Goal: Information Seeking & Learning: Learn about a topic

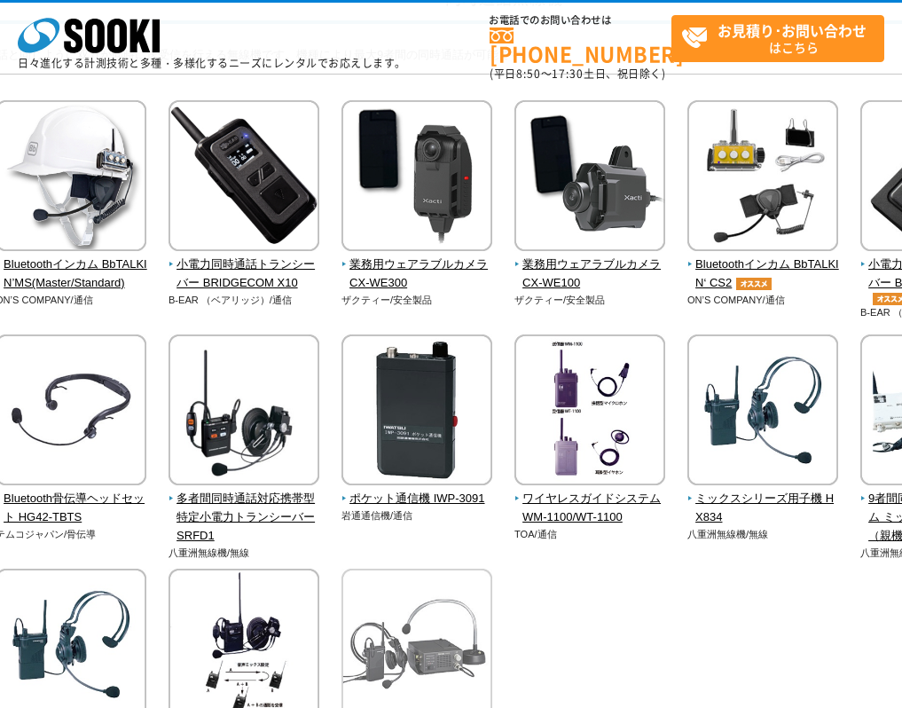
scroll to position [177, 0]
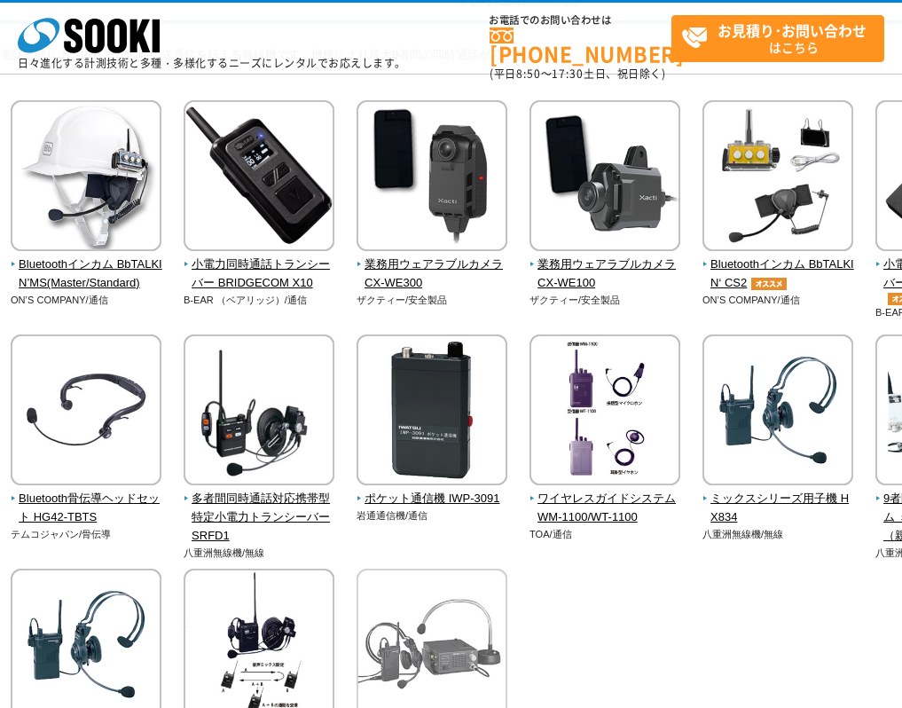
drag, startPoint x: 639, startPoint y: 582, endPoint x: 501, endPoint y: 580, distance: 137.5
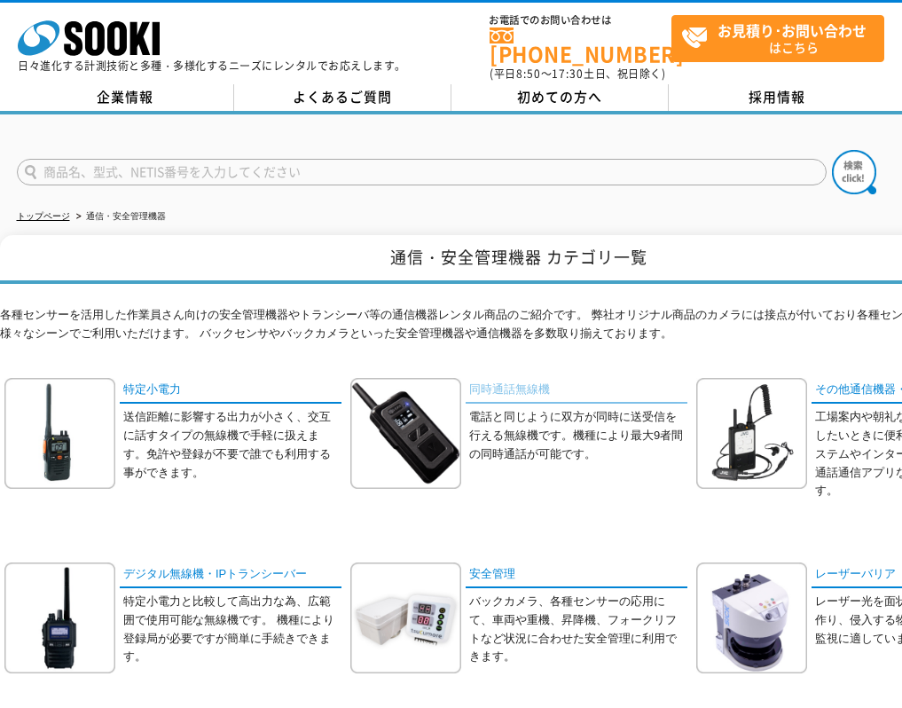
click at [521, 385] on link "同時通話無線機" at bounding box center [577, 391] width 222 height 26
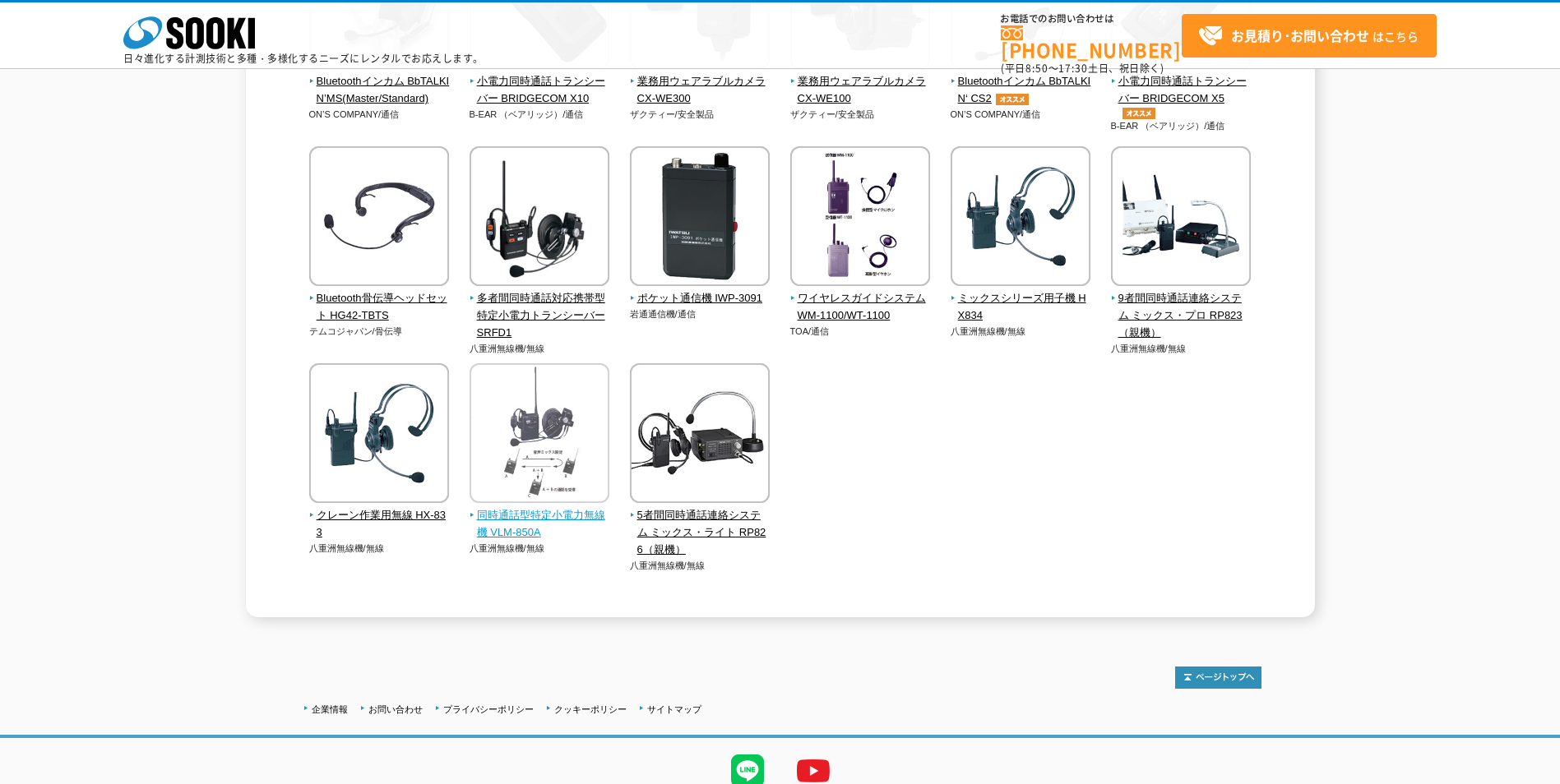
scroll to position [329, 0]
click at [387, 248] on img at bounding box center [379, 217] width 140 height 144
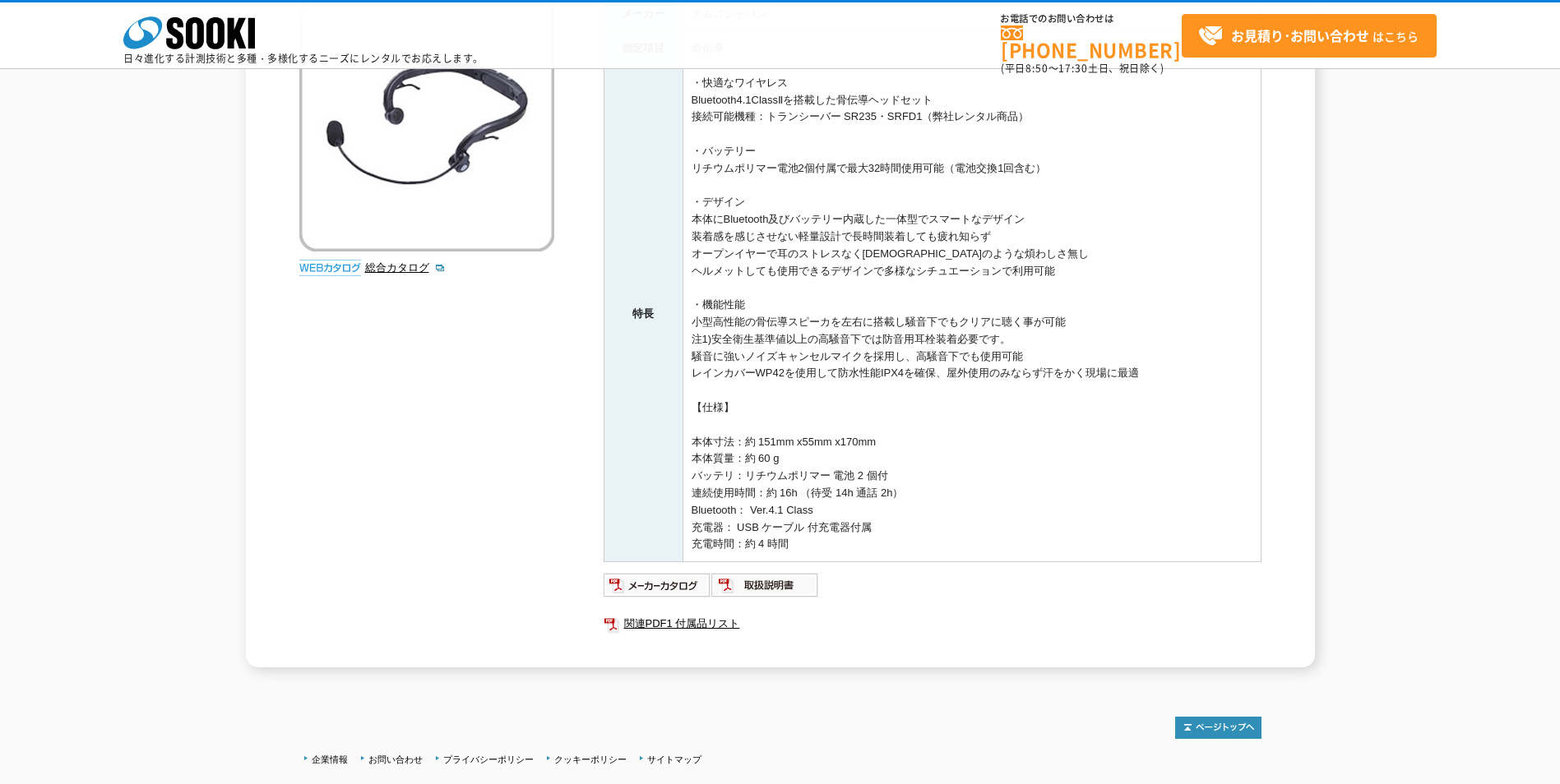
scroll to position [164, 0]
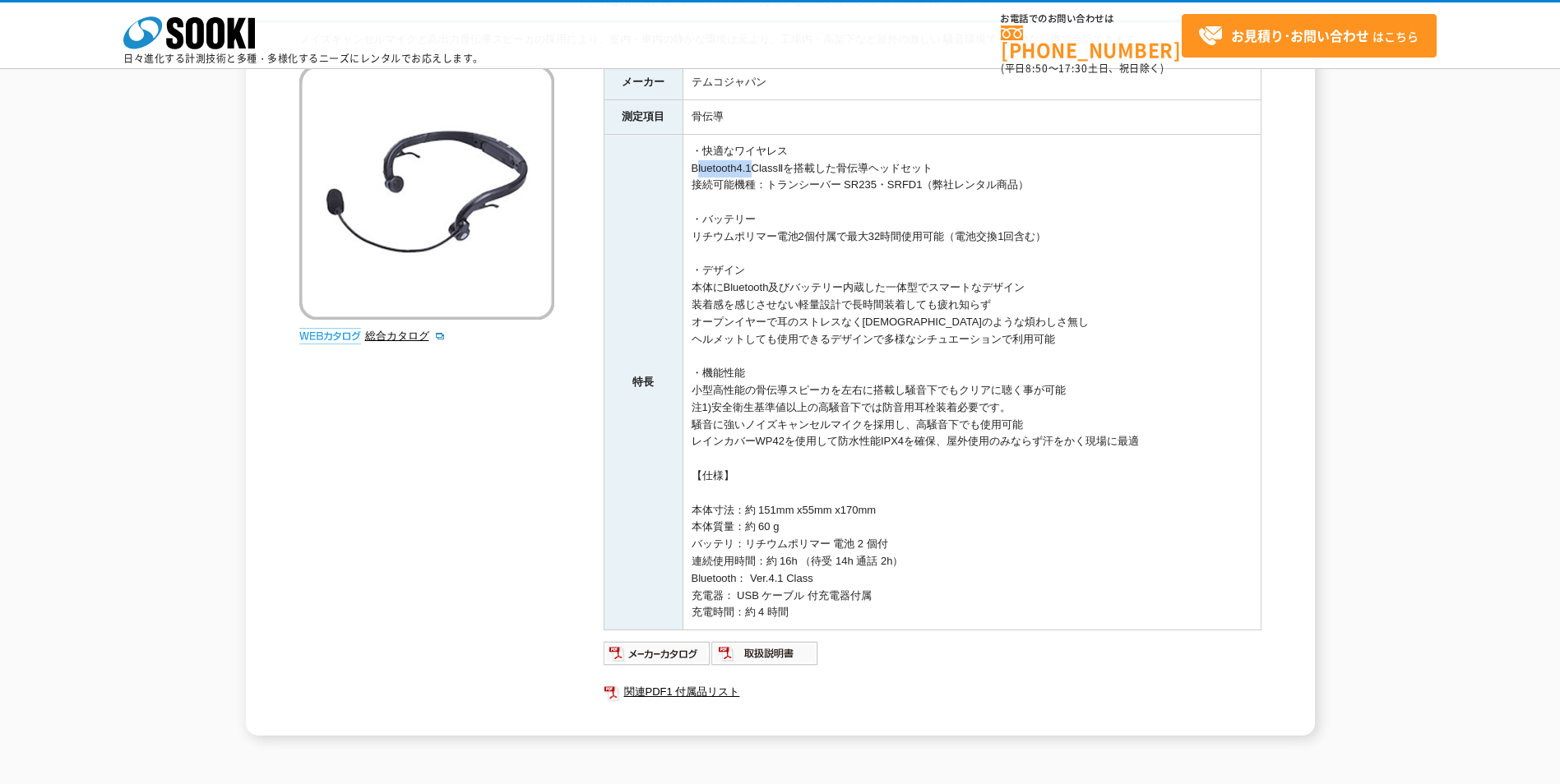
drag, startPoint x: 693, startPoint y: 168, endPoint x: 752, endPoint y: 165, distance: 59.1
click at [752, 165] on td "・快適なワイヤレス Bluetooth4.1ClassⅡを搭載した骨伝導ヘッドセット 接続可能機種：トランシーバー SR235・SRFD1（弊社レンタル商品）…" at bounding box center [971, 382] width 578 height 496
drag, startPoint x: 752, startPoint y: 165, endPoint x: 745, endPoint y: 196, distance: 31.8
click at [745, 196] on td "・快適なワイヤレス Bluetooth4.1ClassⅡを搭載した骨伝導ヘッドセット 接続可能機種：トランシーバー SR235・SRFD1（弊社レンタル商品）…" at bounding box center [971, 382] width 578 height 496
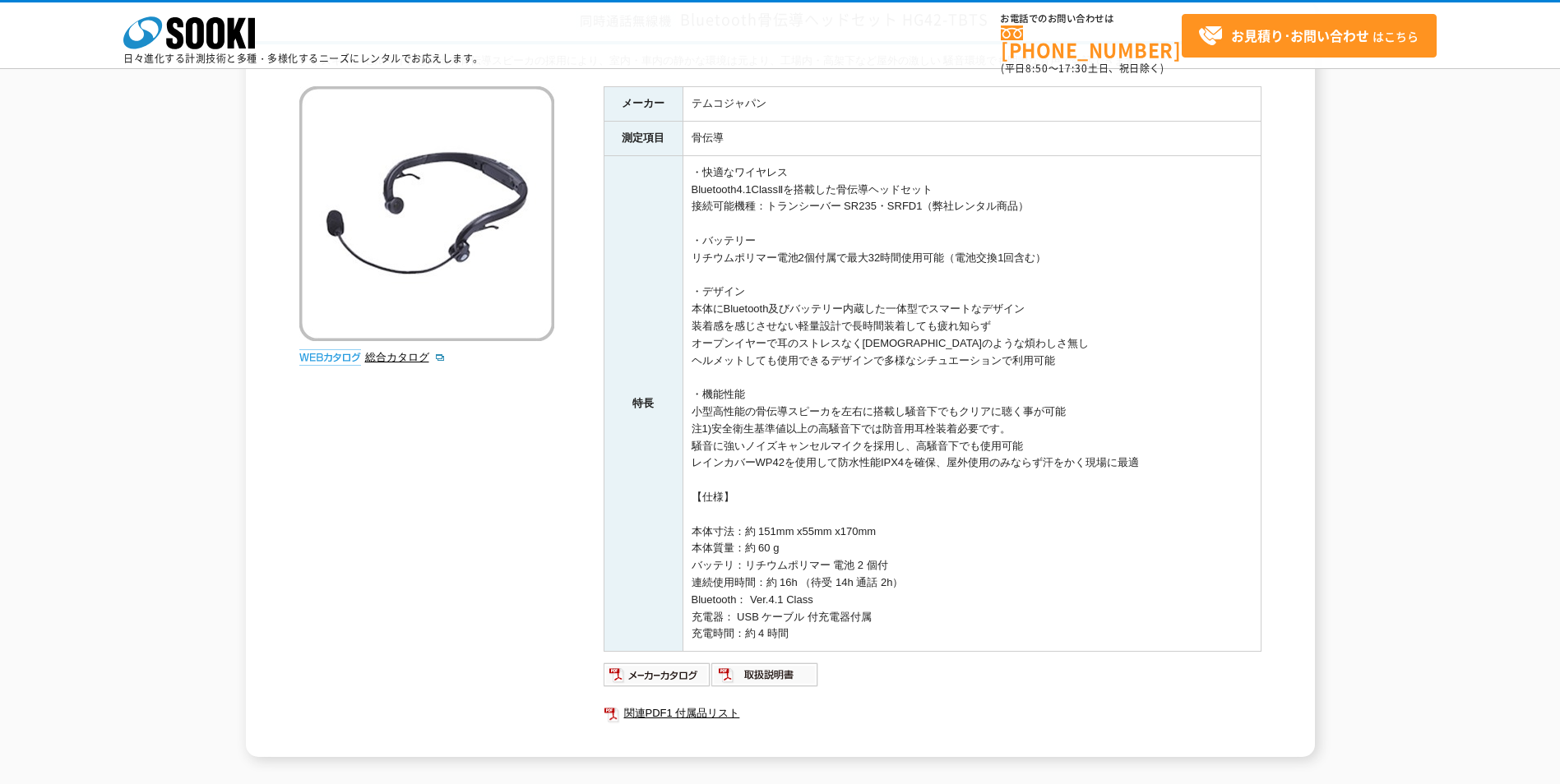
scroll to position [104, 0]
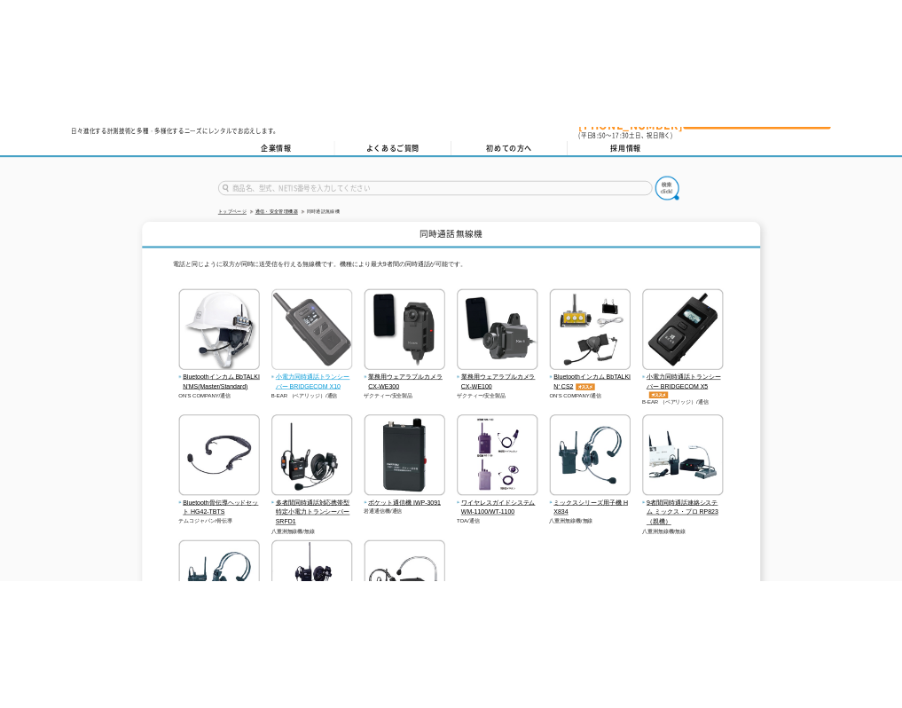
scroll to position [89, 0]
